Goal: Task Accomplishment & Management: Complete application form

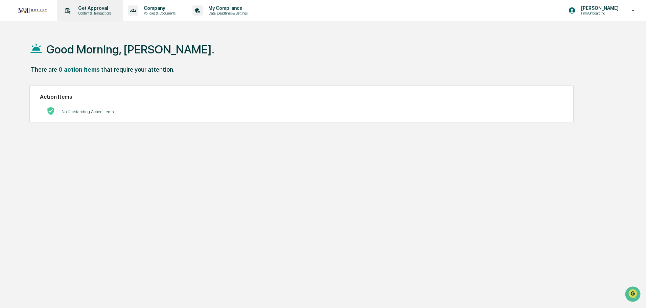
click at [92, 10] on p "Get Approval" at bounding box center [94, 7] width 42 height 5
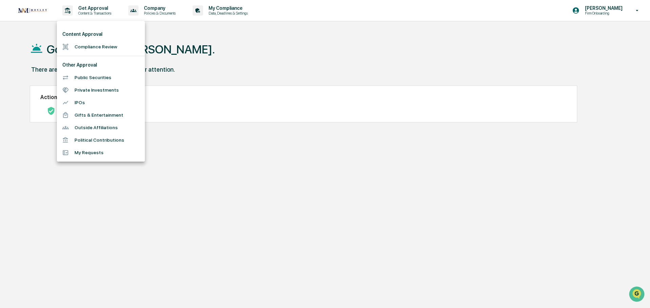
click at [225, 10] on div at bounding box center [325, 154] width 650 height 308
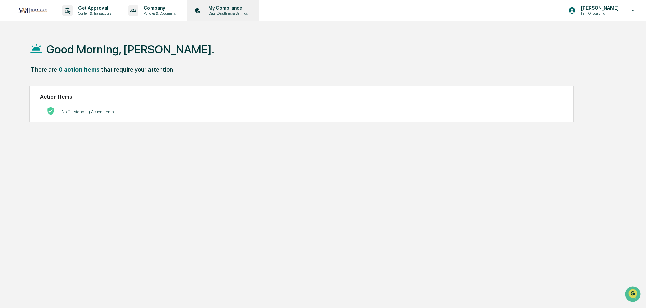
click at [230, 10] on p "My Compliance" at bounding box center [227, 7] width 48 height 5
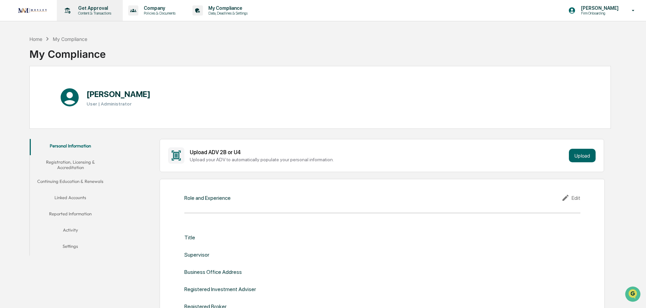
click at [90, 10] on p "Get Approval" at bounding box center [94, 7] width 42 height 5
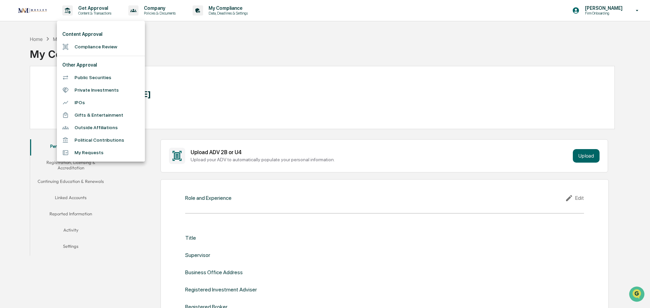
click at [83, 47] on li "Compliance Review" at bounding box center [101, 47] width 88 height 13
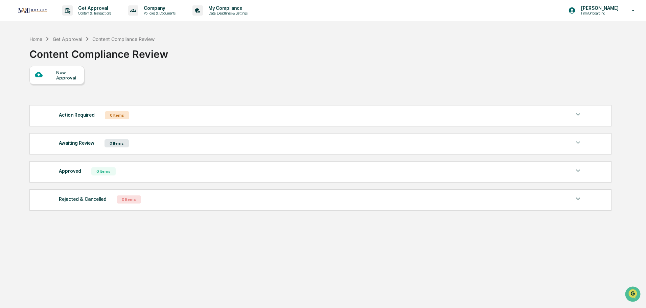
click at [65, 74] on div "New Approval" at bounding box center [67, 75] width 23 height 11
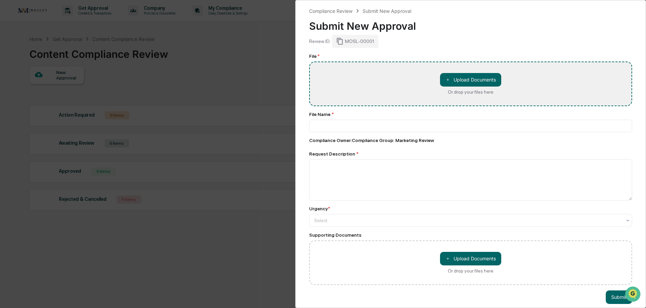
type input "**********"
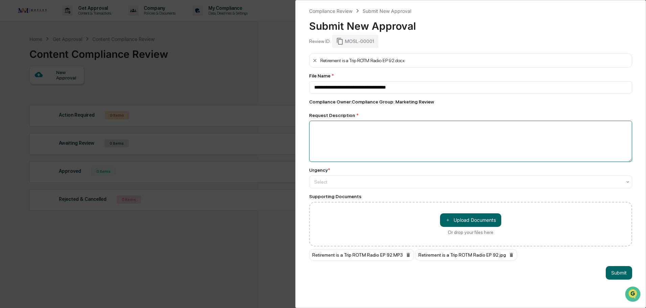
click at [320, 131] on textarea at bounding box center [470, 141] width 323 height 41
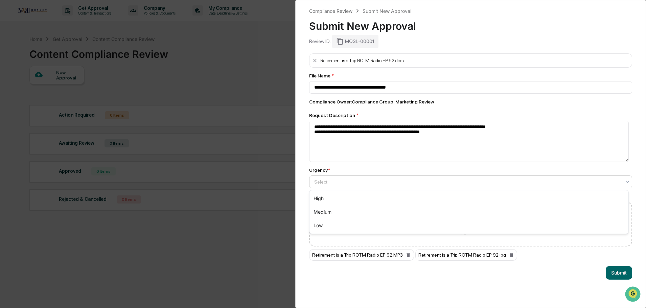
click at [318, 182] on div at bounding box center [468, 182] width 308 height 7
click at [320, 200] on div "High" at bounding box center [469, 199] width 319 height 14
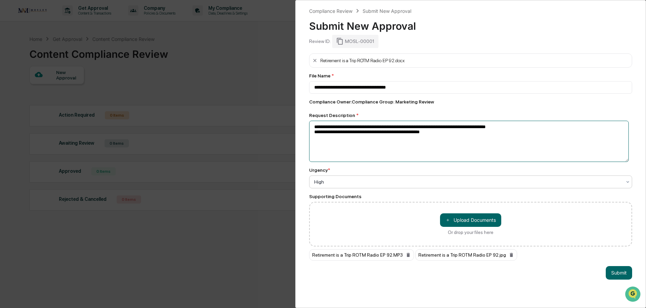
click at [448, 135] on textarea "**********" at bounding box center [469, 141] width 320 height 41
type textarea "**********"
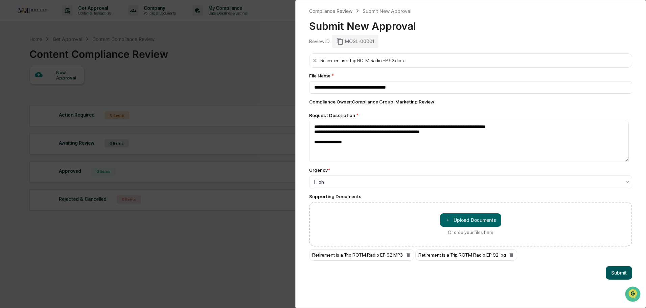
click at [618, 275] on button "Submit" at bounding box center [619, 273] width 26 height 14
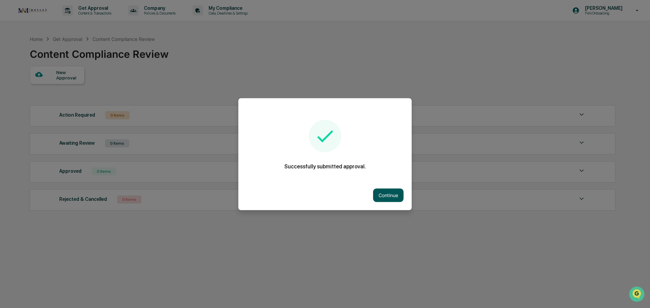
click at [381, 198] on button "Continue" at bounding box center [388, 196] width 30 height 14
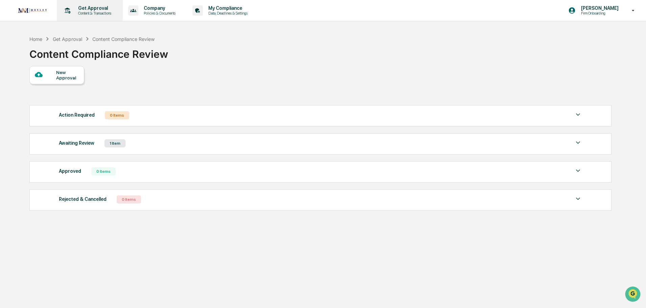
click at [96, 10] on p "Get Approval" at bounding box center [94, 7] width 42 height 5
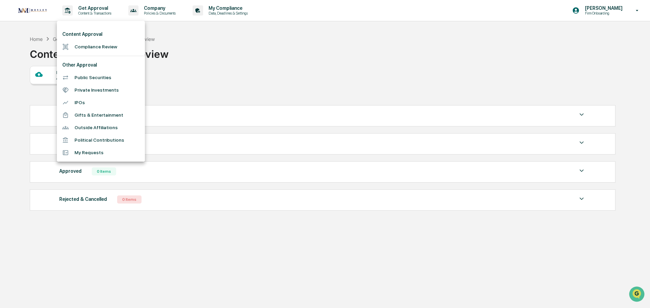
click at [291, 82] on div at bounding box center [325, 154] width 650 height 308
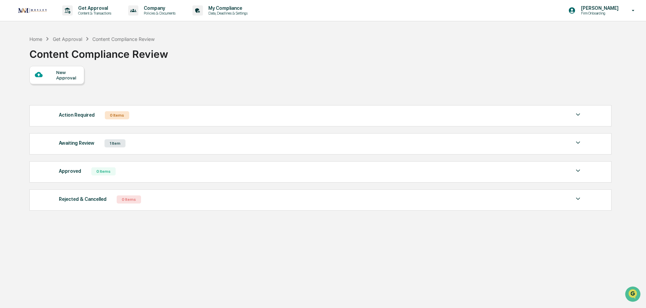
click at [578, 143] on img at bounding box center [578, 143] width 8 height 8
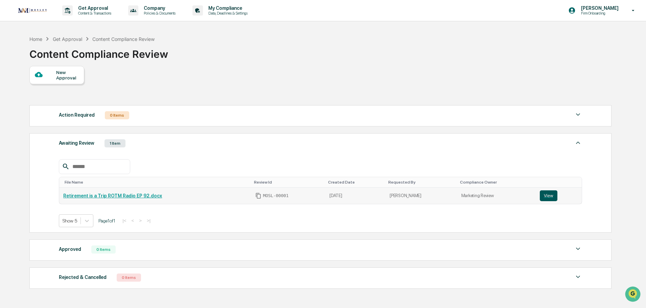
click at [545, 196] on button "View" at bounding box center [549, 196] width 18 height 11
